Goal: Find specific page/section: Find specific page/section

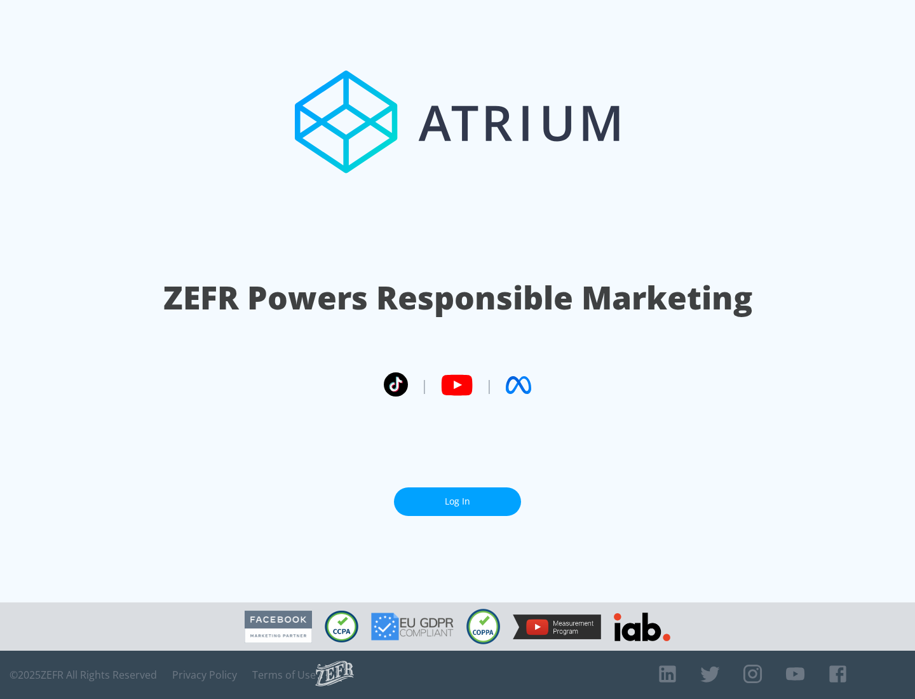
click at [457, 496] on link "Log In" at bounding box center [457, 501] width 127 height 29
